Goal: Communication & Community: Share content

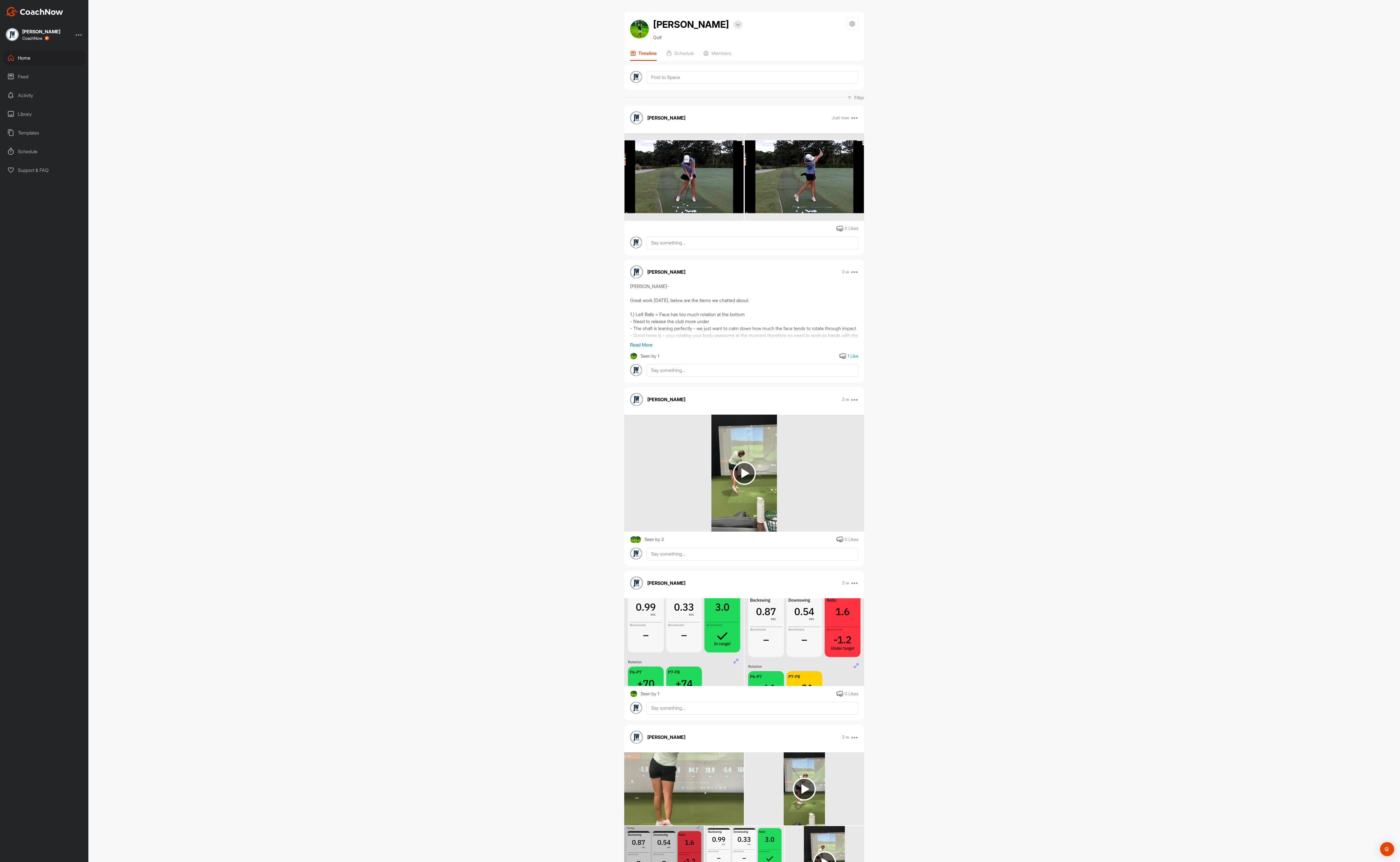
click at [43, 58] on div "Home" at bounding box center [45, 58] width 83 height 15
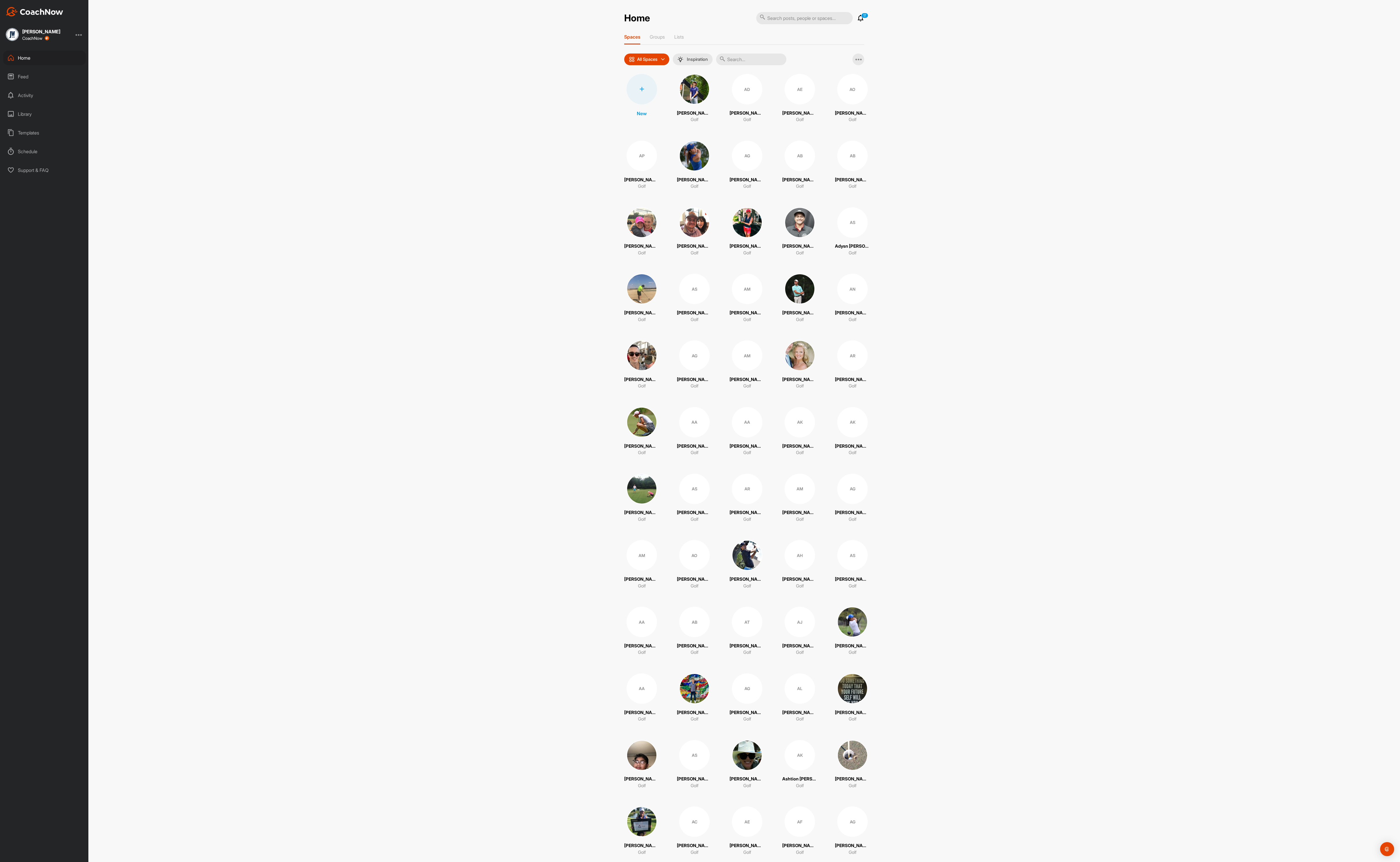
click at [761, 60] on input "text" at bounding box center [751, 60] width 70 height 12
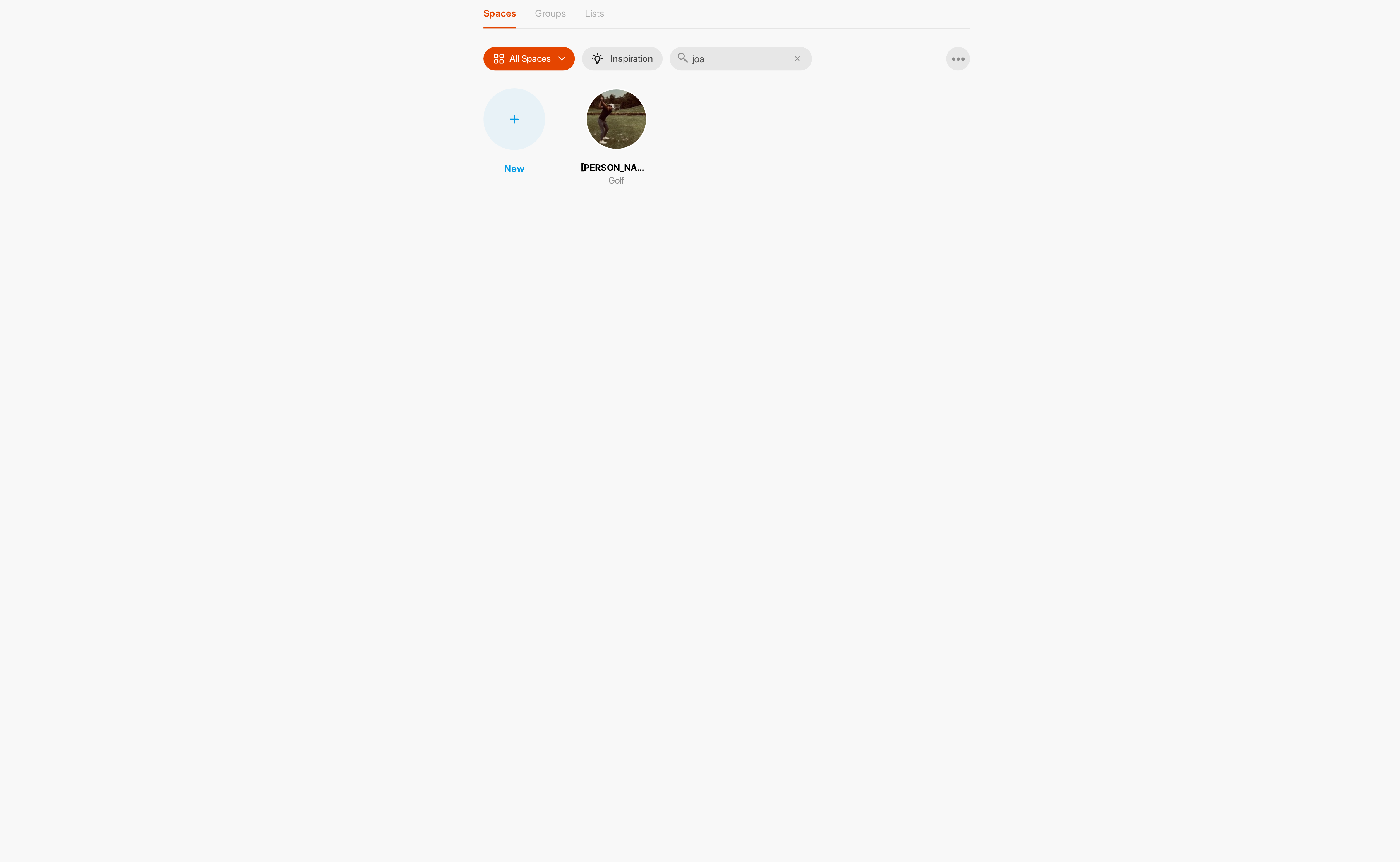
type input "joa"
click at [687, 90] on img at bounding box center [690, 89] width 30 height 30
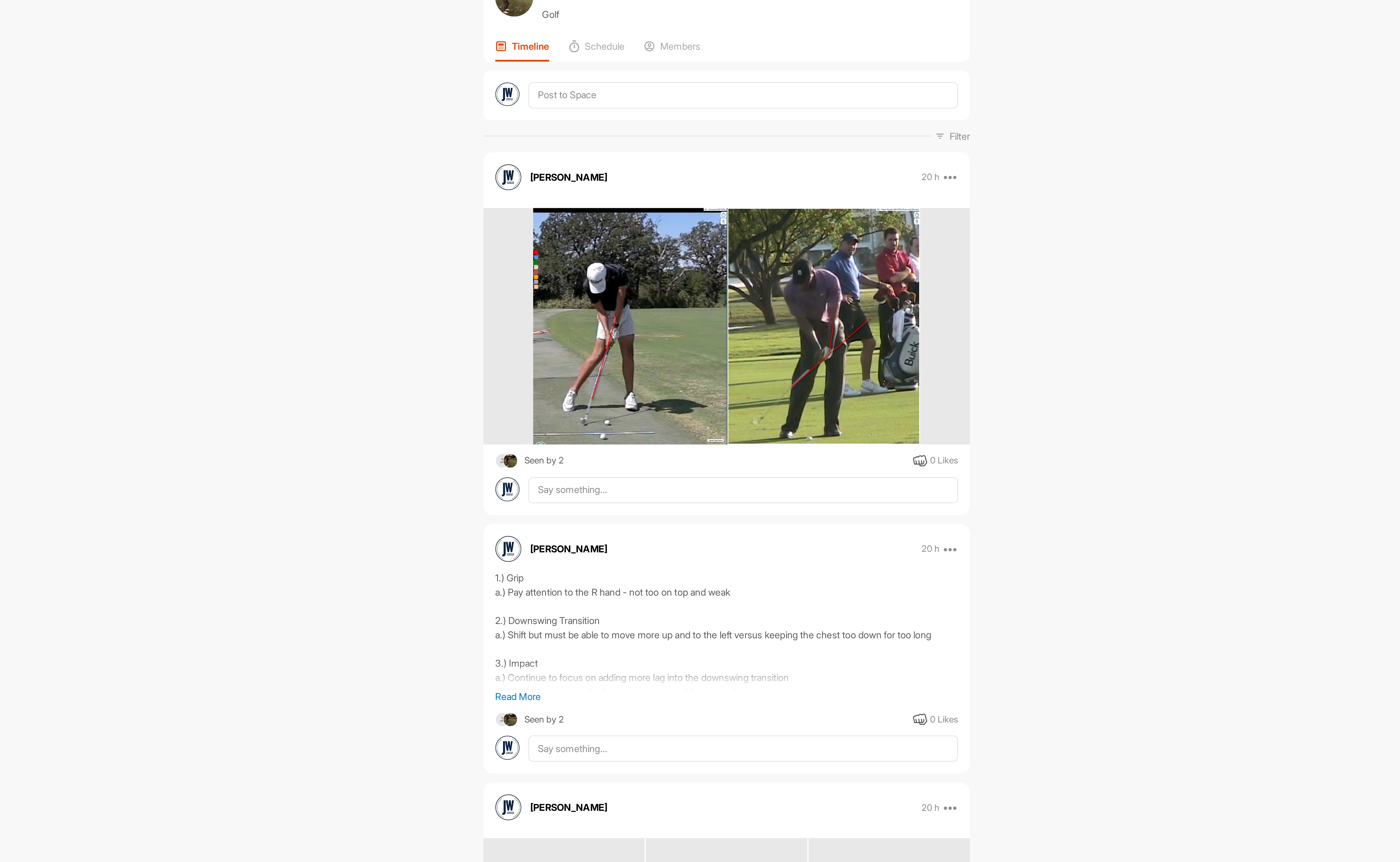
click at [674, 84] on div at bounding box center [745, 77] width 240 height 24
click at [677, 79] on textarea at bounding box center [752, 78] width 212 height 13
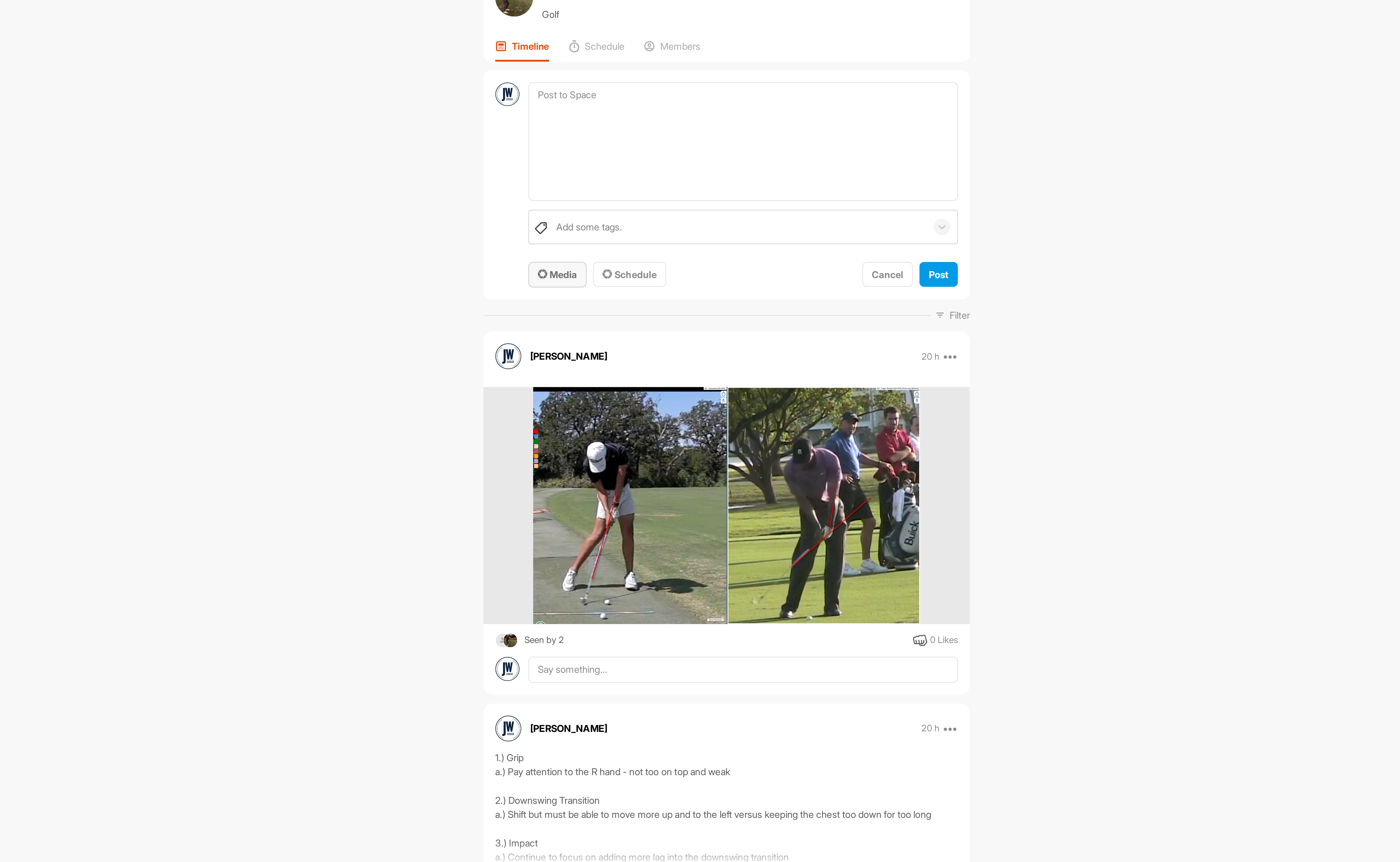
click at [660, 168] on span "Media" at bounding box center [661, 166] width 20 height 6
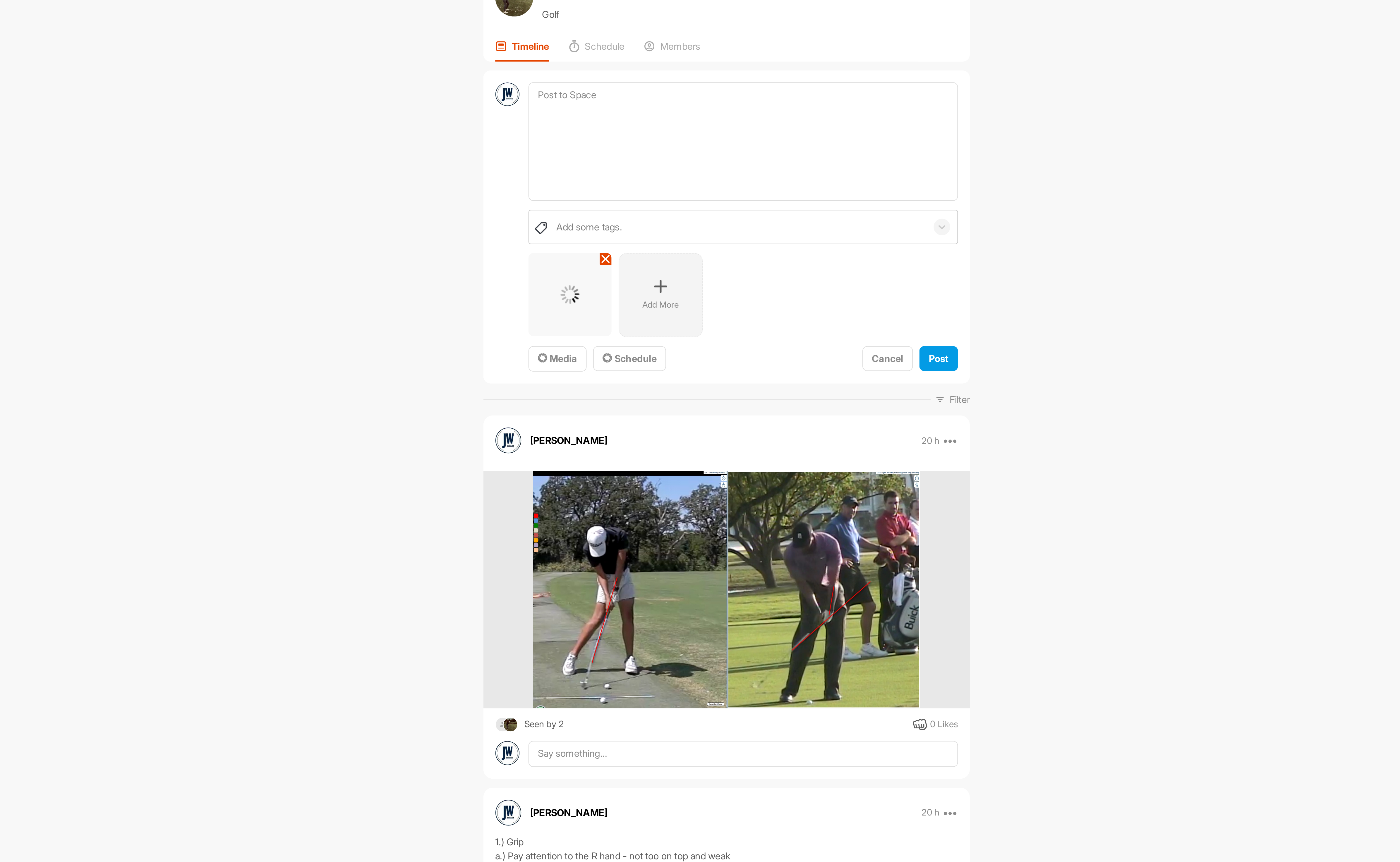
click at [705, 179] on p "Add More" at bounding box center [711, 180] width 18 height 6
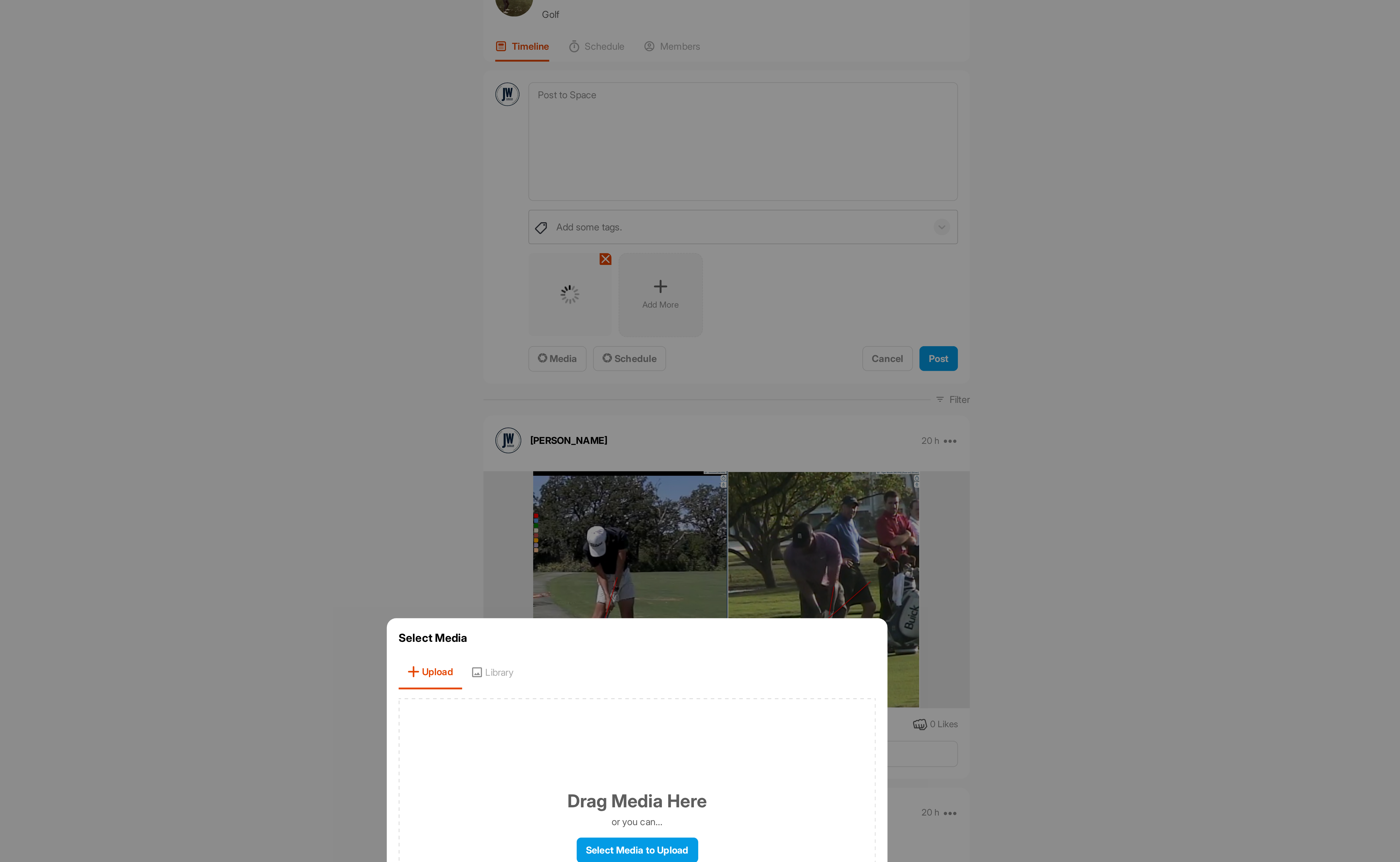
click at [743, 382] on div "Drag Media Here or you can... Select Media to Upload" at bounding box center [700, 438] width 235 height 126
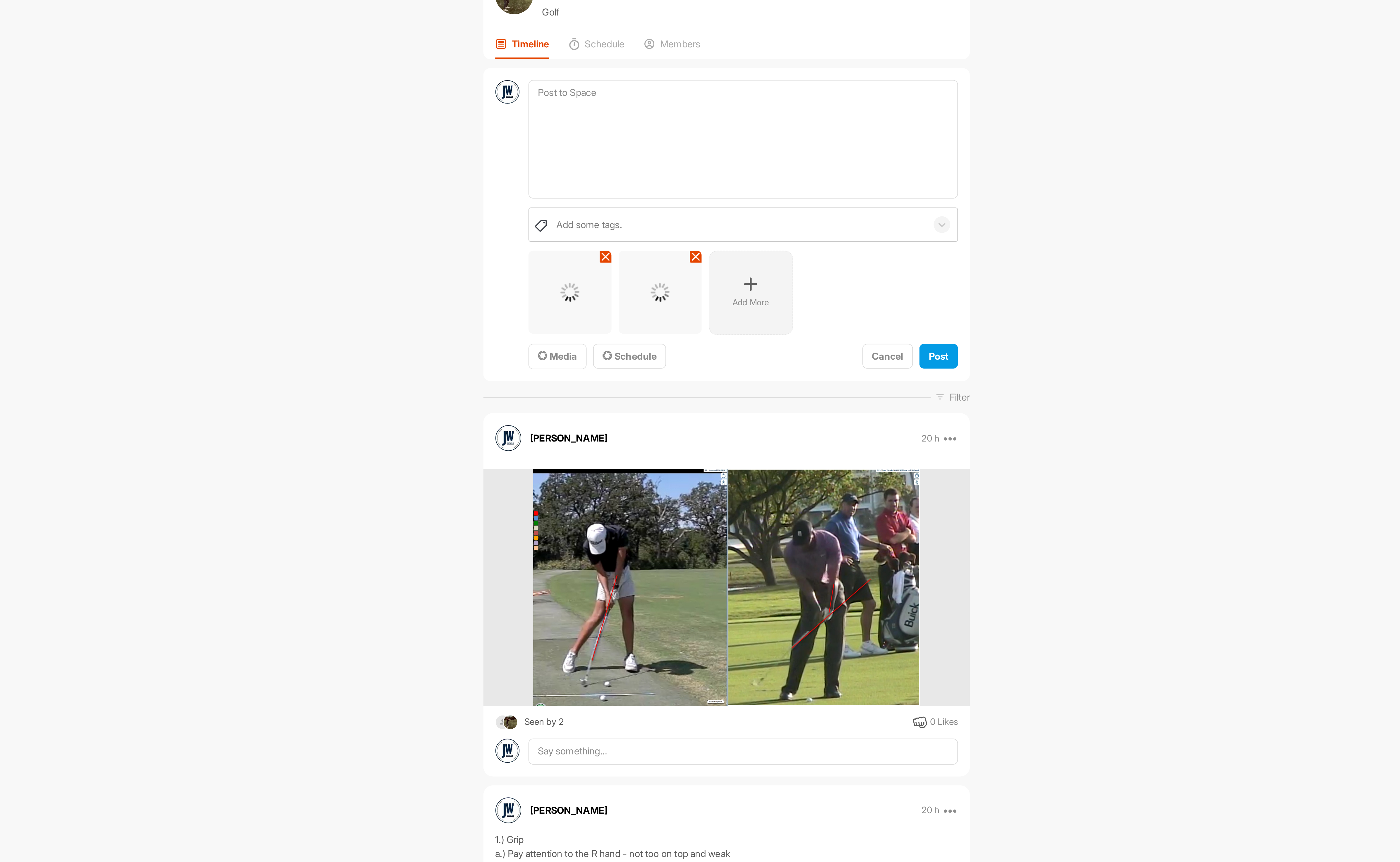
click at [754, 175] on icon at bounding box center [756, 172] width 7 height 7
click at [786, 183] on div "Add More" at bounding box center [801, 176] width 41 height 41
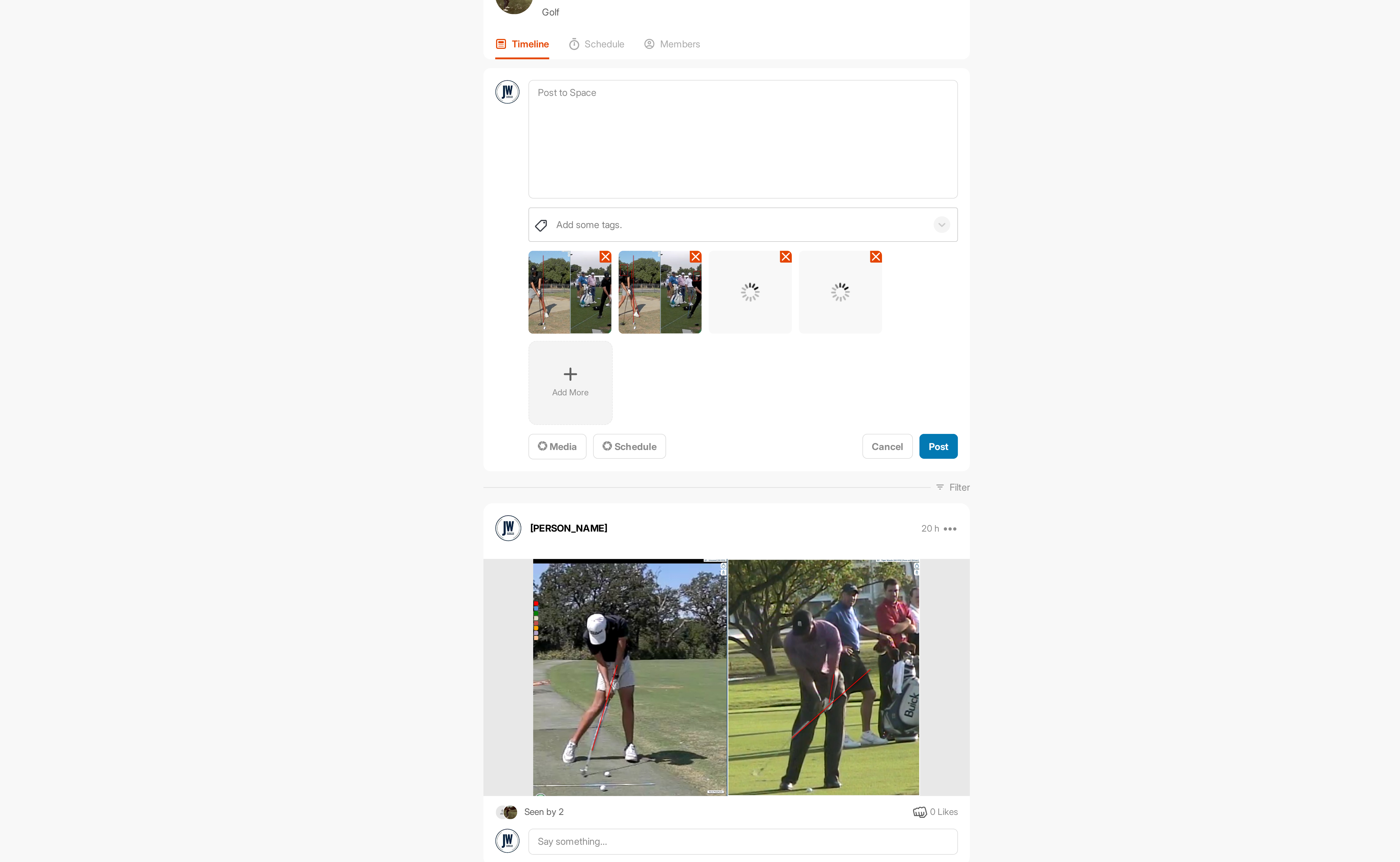
click at [846, 251] on span "Post" at bounding box center [849, 251] width 10 height 6
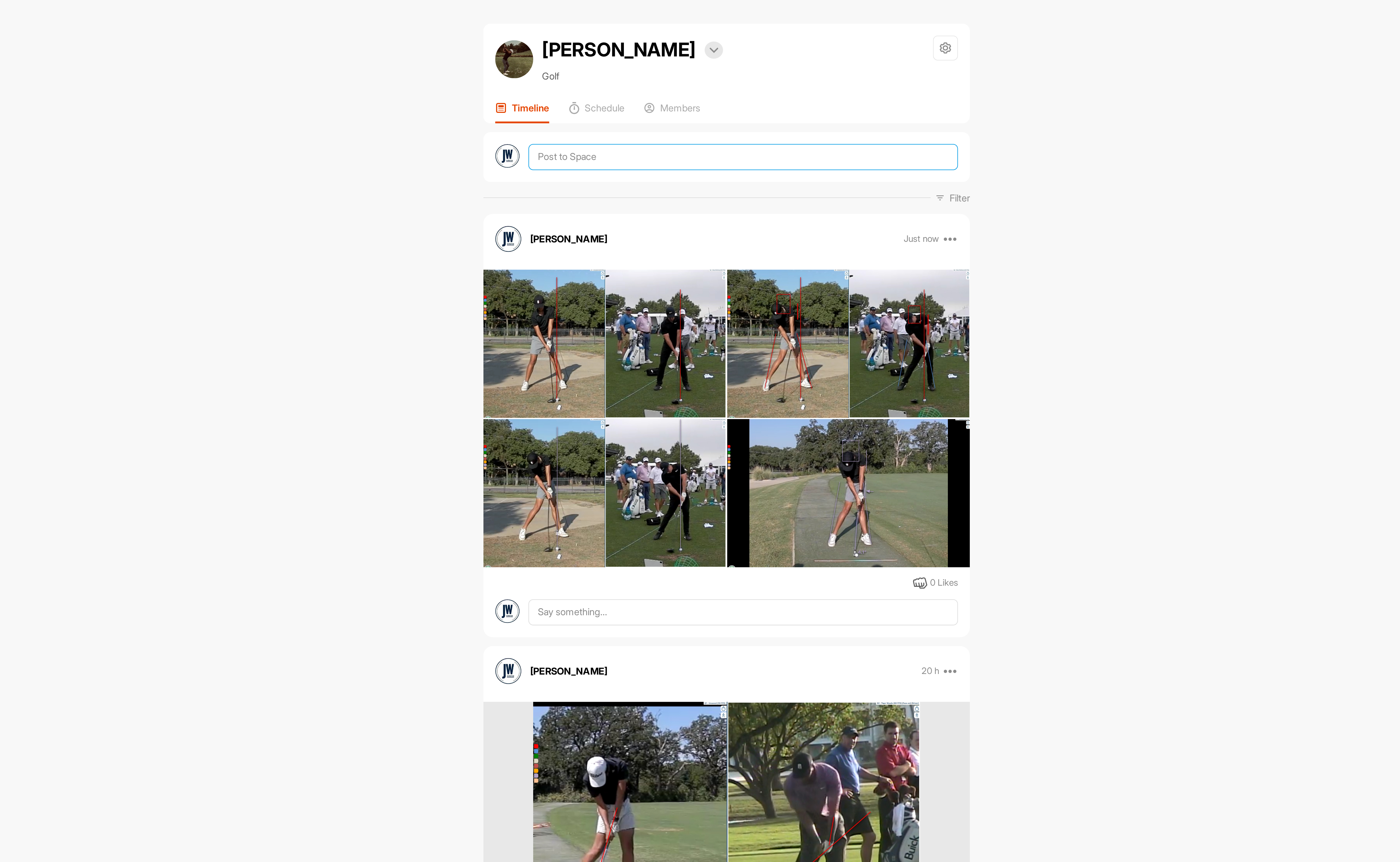
click at [682, 77] on textarea at bounding box center [752, 78] width 212 height 13
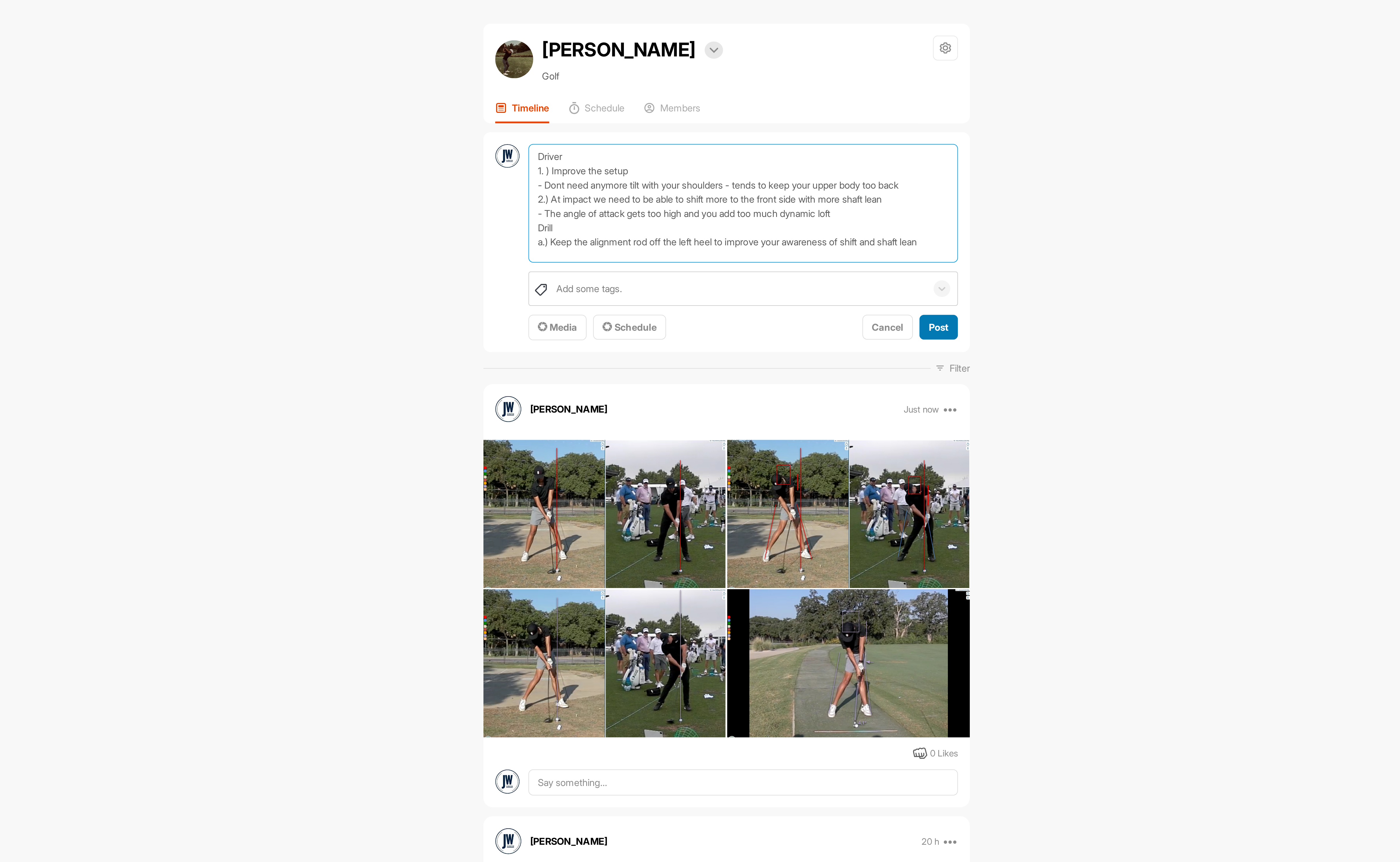
type textarea "Driver 1. ) Improve the setup - Dont need anymore tilt with your shoulders - te…"
click at [850, 166] on button "Post" at bounding box center [848, 161] width 19 height 12
